Goal: Obtain resource: Download file/media

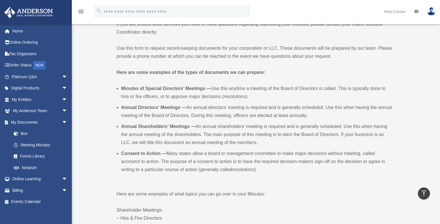
scroll to position [135, 0]
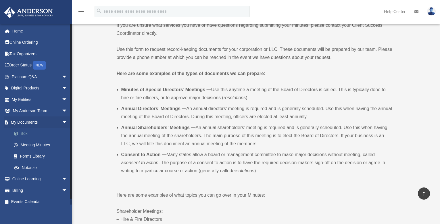
click at [26, 131] on link "Box" at bounding box center [42, 133] width 68 height 11
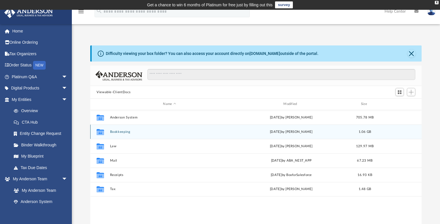
scroll to position [5, 5]
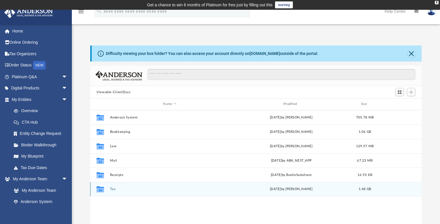
click at [112, 189] on button "Tax" at bounding box center [169, 189] width 119 height 4
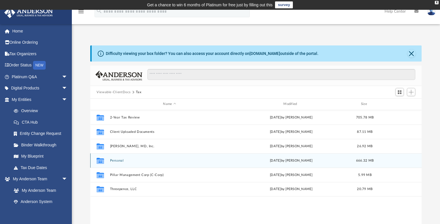
click at [116, 160] on button "Personal" at bounding box center [169, 161] width 119 height 4
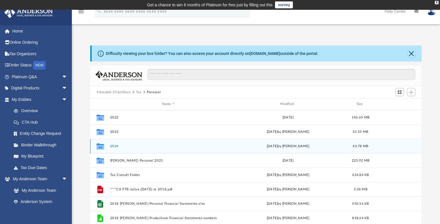
click at [112, 146] on button "2024" at bounding box center [168, 146] width 117 height 4
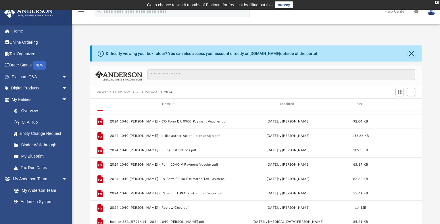
scroll to position [32, 0]
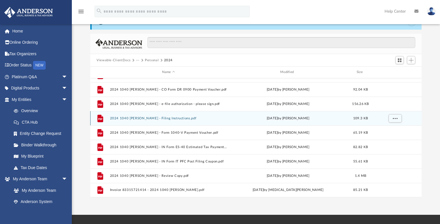
click at [148, 119] on button "2024 1040 [PERSON_NAME] - Filing Instructions.pdf" at bounding box center [168, 118] width 117 height 4
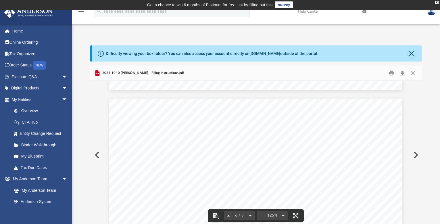
scroll to position [1921, 0]
click at [391, 74] on button "Print" at bounding box center [391, 73] width 11 height 9
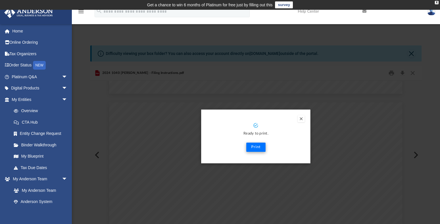
click at [246, 150] on button "Print" at bounding box center [255, 146] width 19 height 9
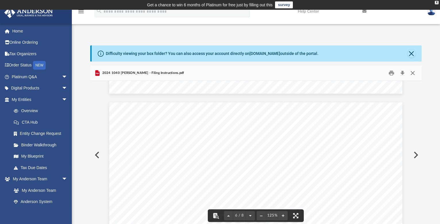
click at [412, 71] on button "Close" at bounding box center [412, 73] width 10 height 9
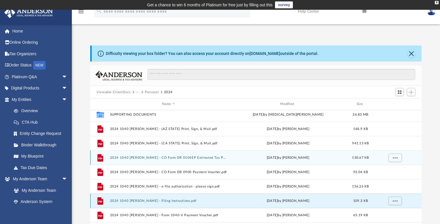
scroll to position [0, 0]
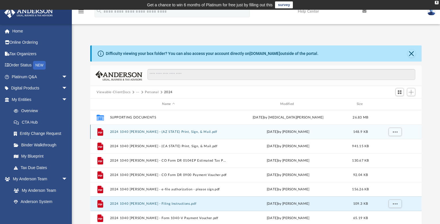
click at [182, 132] on button "2024 1040 [PERSON_NAME] - (AZ STATE) Print, Sign, & Mail.pdf" at bounding box center [168, 132] width 117 height 4
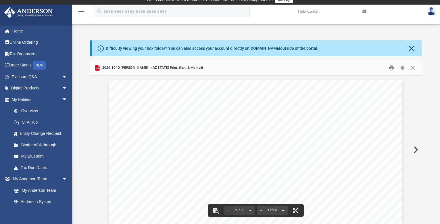
click at [394, 69] on button "Print" at bounding box center [391, 67] width 11 height 9
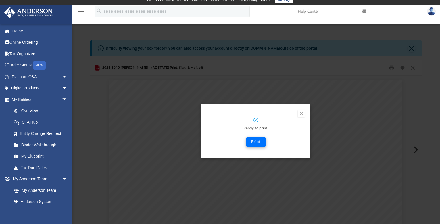
click at [256, 142] on button "Print" at bounding box center [255, 141] width 19 height 9
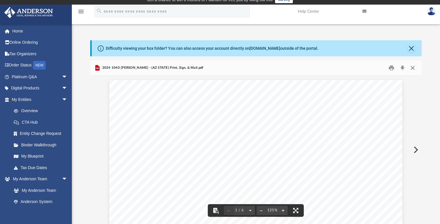
click at [412, 66] on button "Close" at bounding box center [412, 67] width 10 height 9
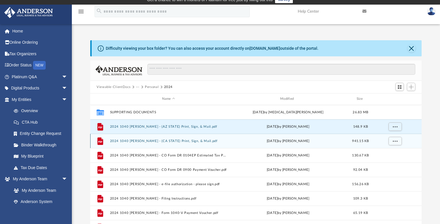
click at [184, 141] on button "2024 1040 [PERSON_NAME] - (CA STATE) Print, Sign, & Mail.pdf" at bounding box center [168, 141] width 117 height 4
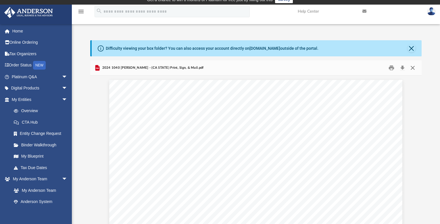
click at [411, 69] on button "Close" at bounding box center [412, 67] width 10 height 9
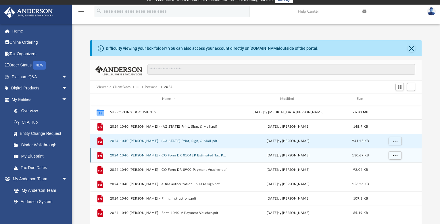
click at [184, 155] on button "2024 1040 [PERSON_NAME] - CO Form DR 0104EP Estimated Tax Payment.pdf" at bounding box center [168, 155] width 117 height 4
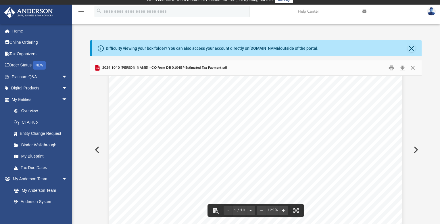
scroll to position [36, 0]
click at [391, 69] on button "Print" at bounding box center [391, 67] width 11 height 9
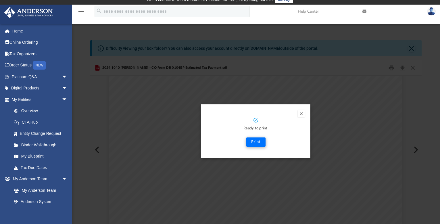
click at [261, 140] on button "Print" at bounding box center [255, 141] width 19 height 9
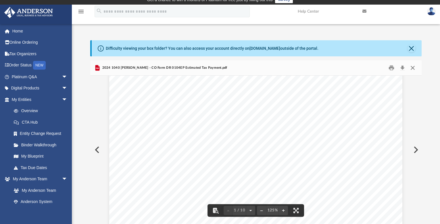
click at [411, 70] on button "Close" at bounding box center [412, 67] width 10 height 9
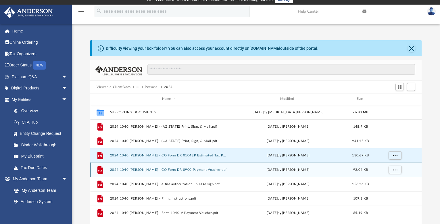
click at [134, 169] on button "2024 1040 [PERSON_NAME] - CO Form DR 0900 Payment Voucher.pdf" at bounding box center [168, 170] width 117 height 4
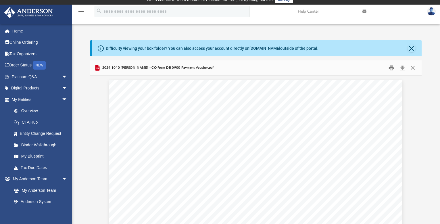
click at [392, 67] on button "Print" at bounding box center [391, 67] width 11 height 9
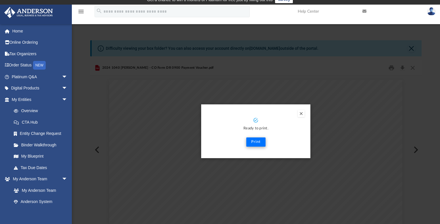
click at [255, 144] on button "Print" at bounding box center [255, 141] width 19 height 9
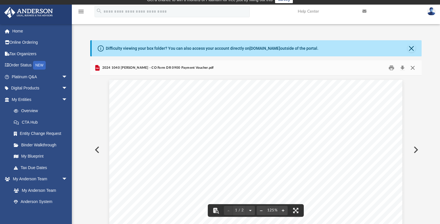
click at [414, 69] on button "Close" at bounding box center [412, 67] width 10 height 9
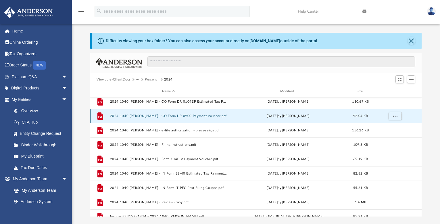
scroll to position [16, 0]
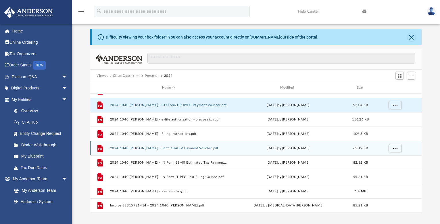
click at [202, 147] on button "2024 1040 [PERSON_NAME] - Form 1040-V Payment Voucher.pdf" at bounding box center [168, 148] width 117 height 4
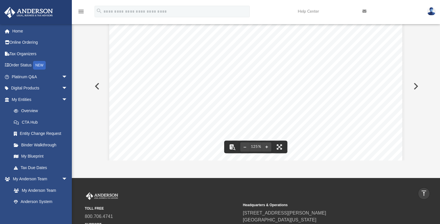
scroll to position [0, 0]
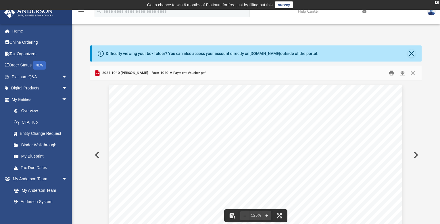
click at [392, 74] on button "Print" at bounding box center [391, 73] width 11 height 9
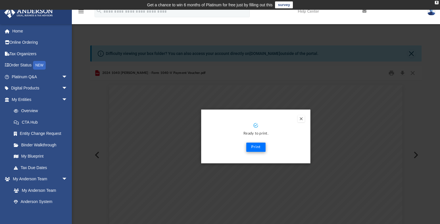
click at [254, 147] on button "Print" at bounding box center [255, 146] width 19 height 9
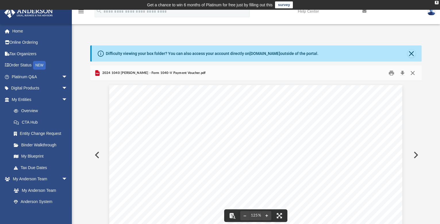
click at [413, 74] on button "Close" at bounding box center [412, 73] width 10 height 9
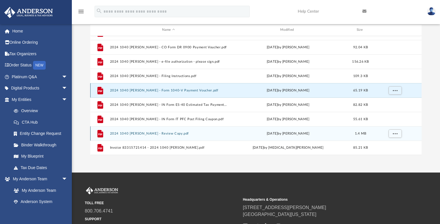
scroll to position [71, 0]
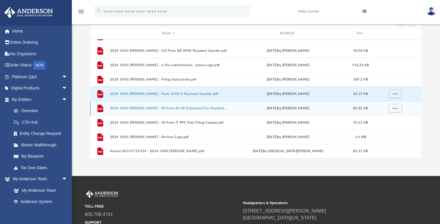
click at [194, 108] on button "2024 1040 [PERSON_NAME] - IN Form ES-40 Estimated Tax Payment.pdf" at bounding box center [168, 108] width 117 height 4
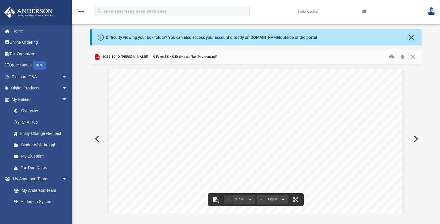
scroll to position [0, 0]
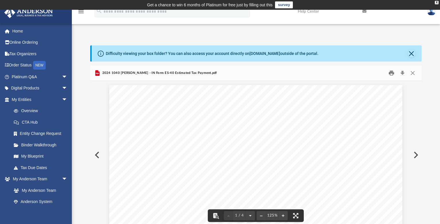
click at [392, 74] on button "Print" at bounding box center [391, 73] width 11 height 9
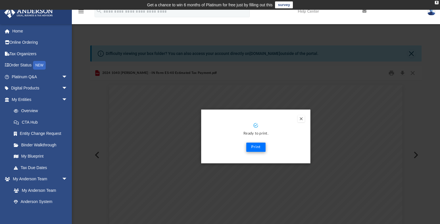
click at [252, 146] on button "Print" at bounding box center [255, 146] width 19 height 9
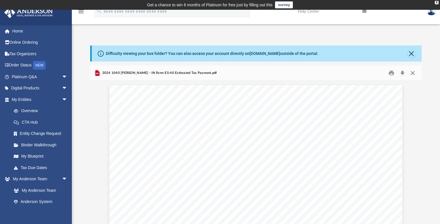
click at [412, 74] on button "Close" at bounding box center [412, 73] width 10 height 9
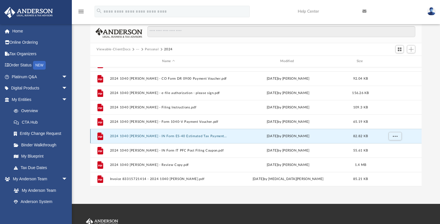
scroll to position [47, 0]
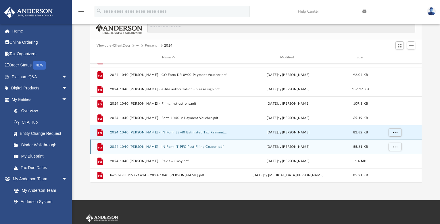
click at [174, 146] on button "2024 1040 [PERSON_NAME] - IN Form IT PFC Post Filing Coupon.pdf" at bounding box center [168, 147] width 117 height 4
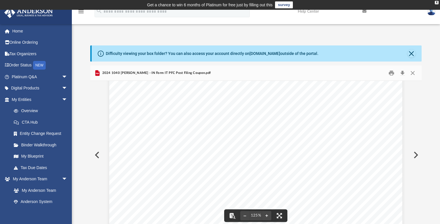
scroll to position [24, 0]
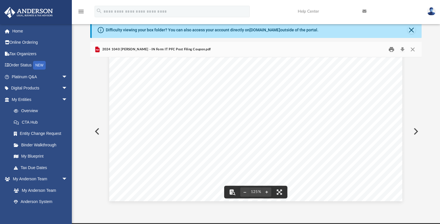
click at [391, 51] on button "Print" at bounding box center [391, 49] width 11 height 9
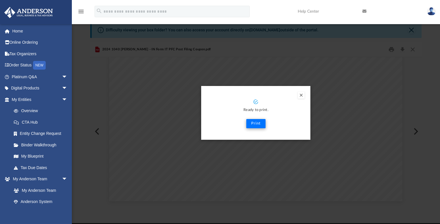
click at [251, 124] on button "Print" at bounding box center [255, 123] width 19 height 9
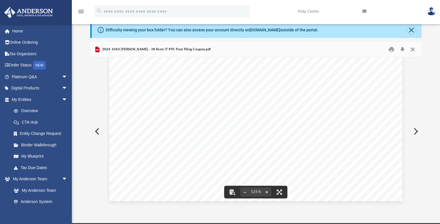
click at [413, 49] on button "Close" at bounding box center [412, 49] width 10 height 9
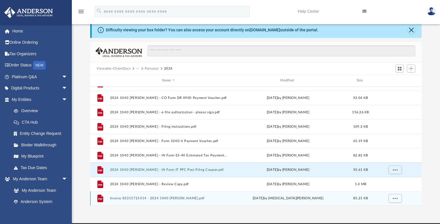
click at [162, 198] on button "Invoice 83315721414 - 2024 1040 [PERSON_NAME].pdf" at bounding box center [168, 198] width 117 height 4
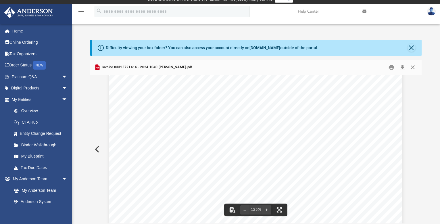
scroll to position [0, 0]
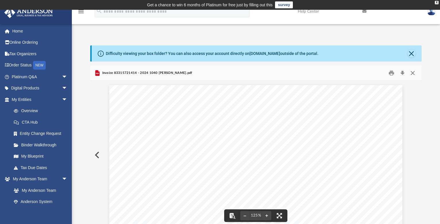
click at [412, 73] on button "Close" at bounding box center [412, 73] width 10 height 9
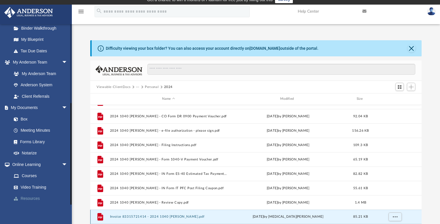
scroll to position [69, 0]
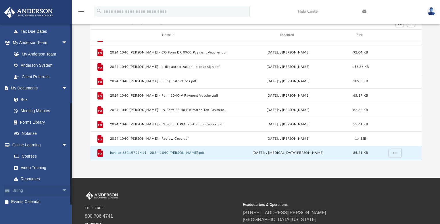
click at [41, 192] on link "Billing arrow_drop_down" at bounding box center [40, 189] width 72 height 11
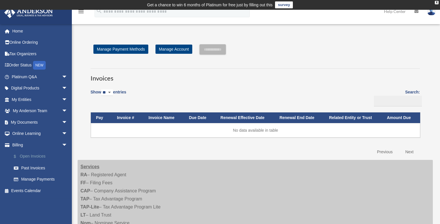
click at [31, 156] on link "$ Open Invoices" at bounding box center [42, 156] width 68 height 12
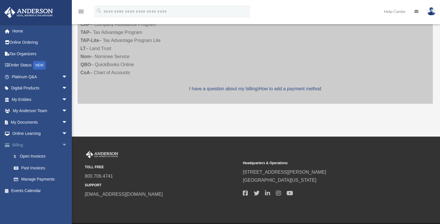
scroll to position [186, 0]
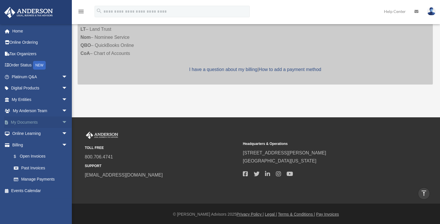
click at [21, 120] on link "My Documents arrow_drop_down" at bounding box center [40, 121] width 72 height 11
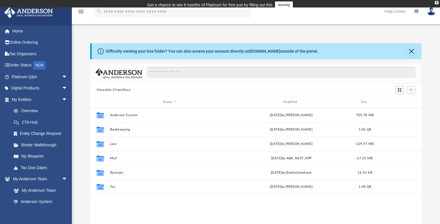
scroll to position [126, 327]
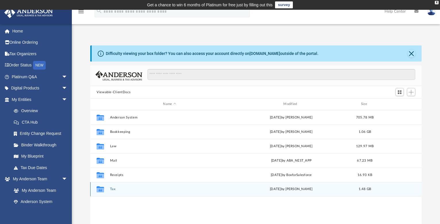
click at [111, 191] on button "Tax" at bounding box center [169, 189] width 119 height 4
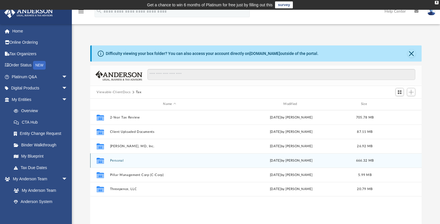
click at [113, 161] on button "Personal" at bounding box center [169, 161] width 119 height 4
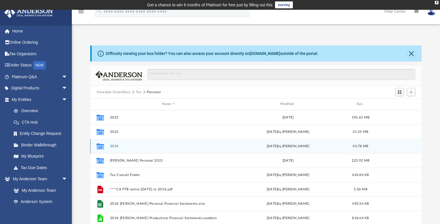
click at [112, 147] on button "2024" at bounding box center [168, 146] width 117 height 4
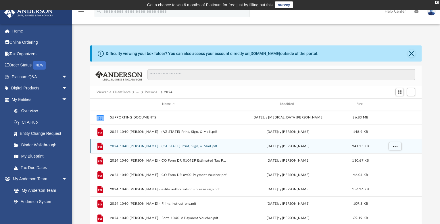
click at [180, 146] on button "2024 1040 [PERSON_NAME] - (CA STATE) Print, Sign, & Mail.pdf" at bounding box center [168, 146] width 117 height 4
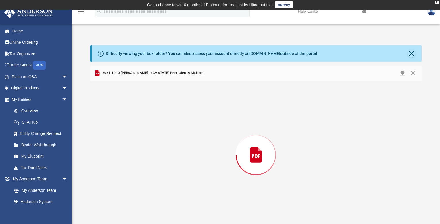
scroll to position [5, 0]
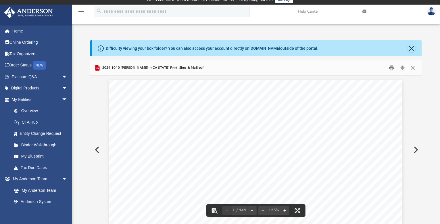
click at [392, 67] on button "Print" at bounding box center [391, 67] width 11 height 9
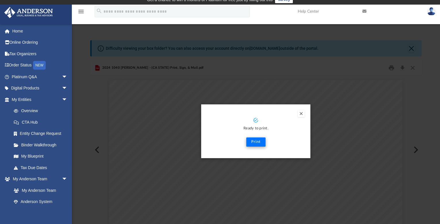
click at [257, 143] on button "Print" at bounding box center [255, 141] width 19 height 9
